Goal: Task Accomplishment & Management: Manage account settings

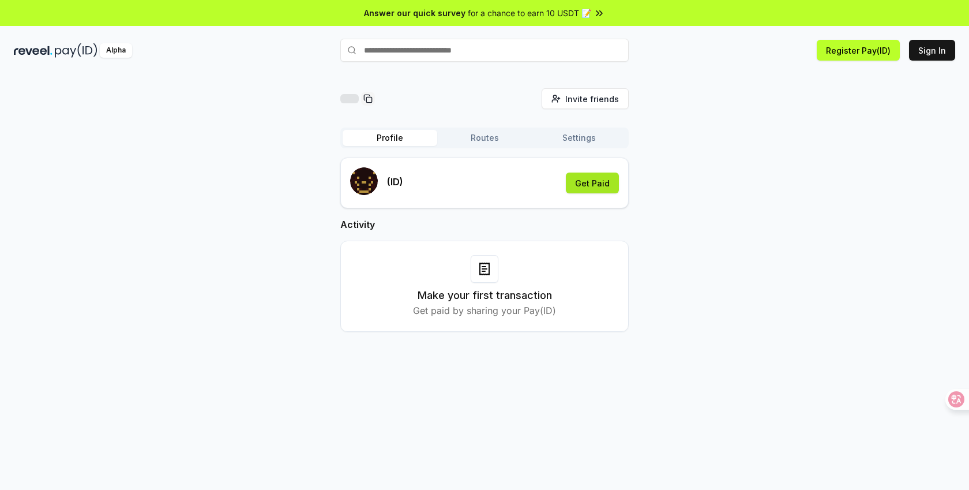
click at [582, 185] on button "Get Paid" at bounding box center [592, 182] width 53 height 21
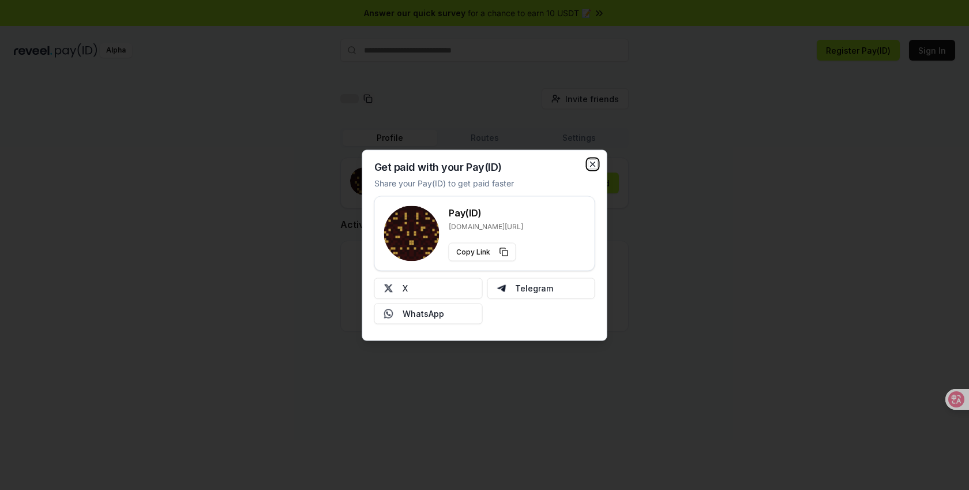
click at [592, 164] on icon "button" at bounding box center [592, 163] width 9 height 9
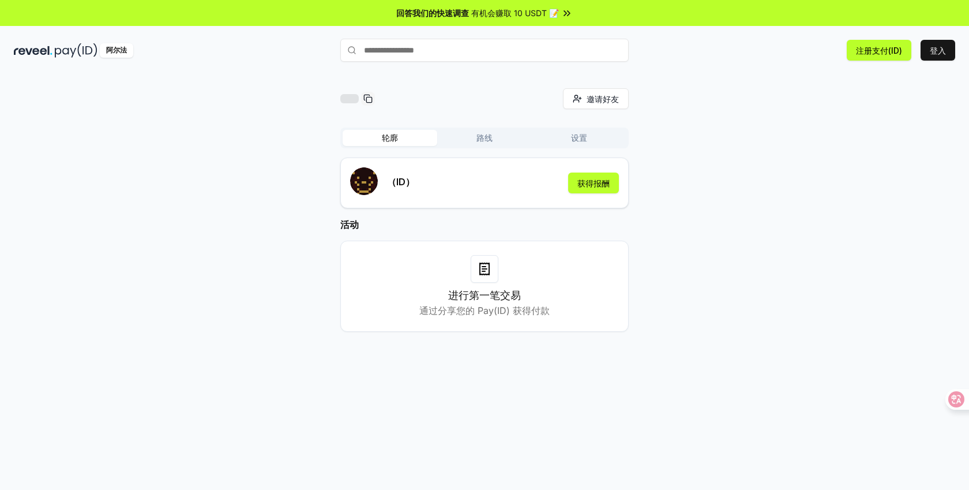
click at [639, 128] on div "邀请好友 邀请 轮廓 路线 设置 （ID） 获得报酬 活动 进行第一笔交易 通过分享您的 Pay(ID) 获得付款" at bounding box center [484, 219] width 941 height 262
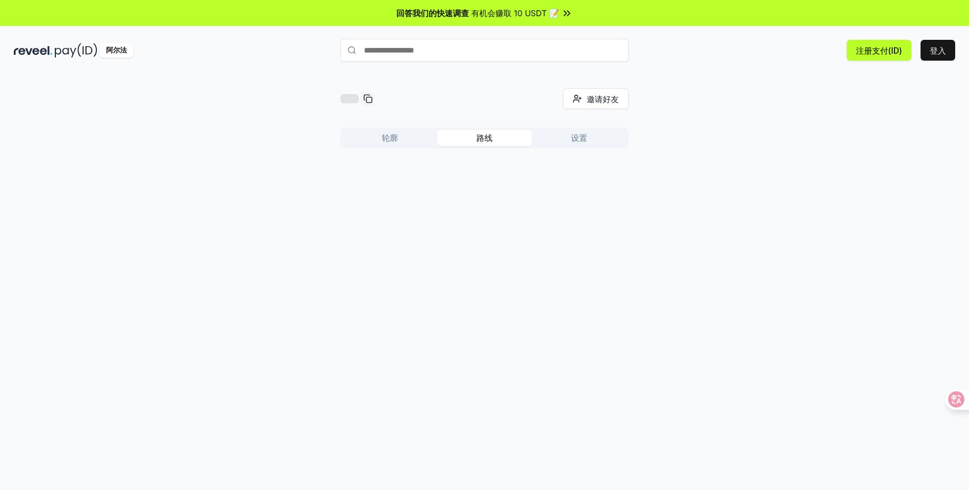
click at [475, 134] on button "路线" at bounding box center [484, 138] width 95 height 16
click at [559, 137] on button "设置" at bounding box center [579, 138] width 95 height 16
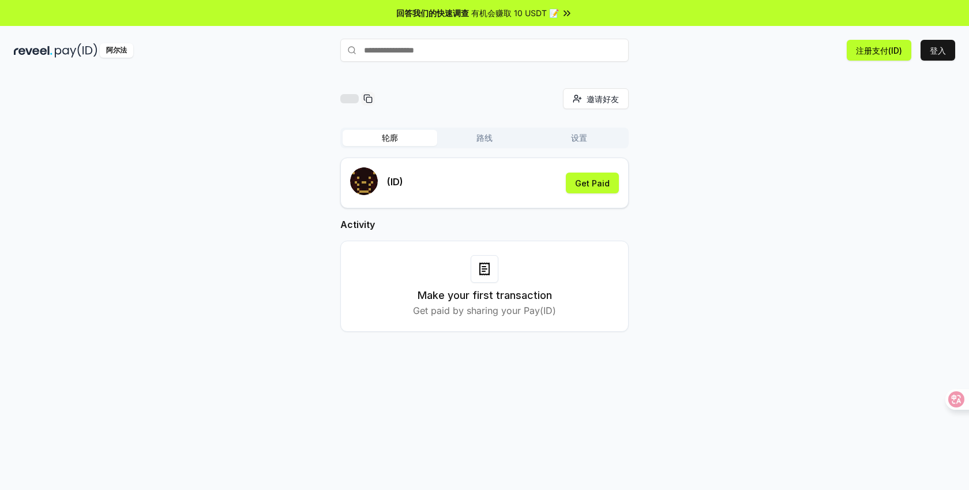
click at [407, 143] on button "轮廓" at bounding box center [390, 138] width 95 height 16
click at [454, 267] on div "进行第一笔交易 通过分享您的 Pay(ID) 获得付款" at bounding box center [485, 286] width 260 height 62
